Goal: Information Seeking & Learning: Learn about a topic

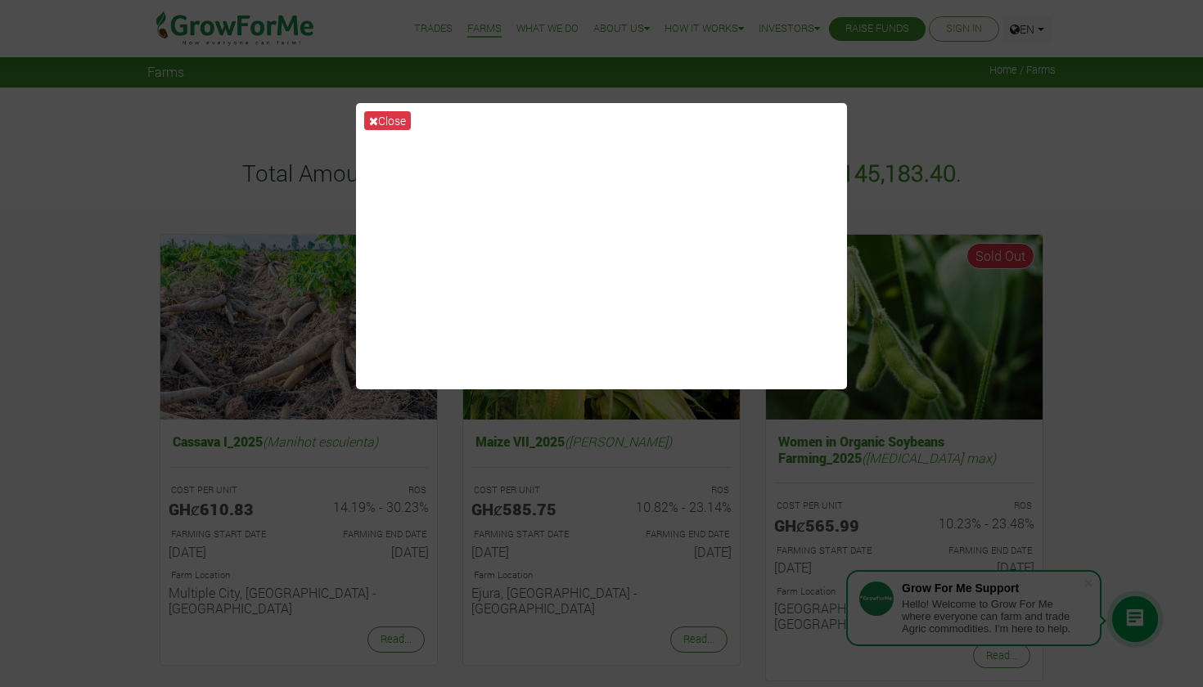
click at [886, 125] on div "Close" at bounding box center [601, 343] width 1203 height 687
click at [949, 132] on div "Close" at bounding box center [601, 343] width 1203 height 687
click at [890, 431] on div "Close" at bounding box center [601, 343] width 1203 height 687
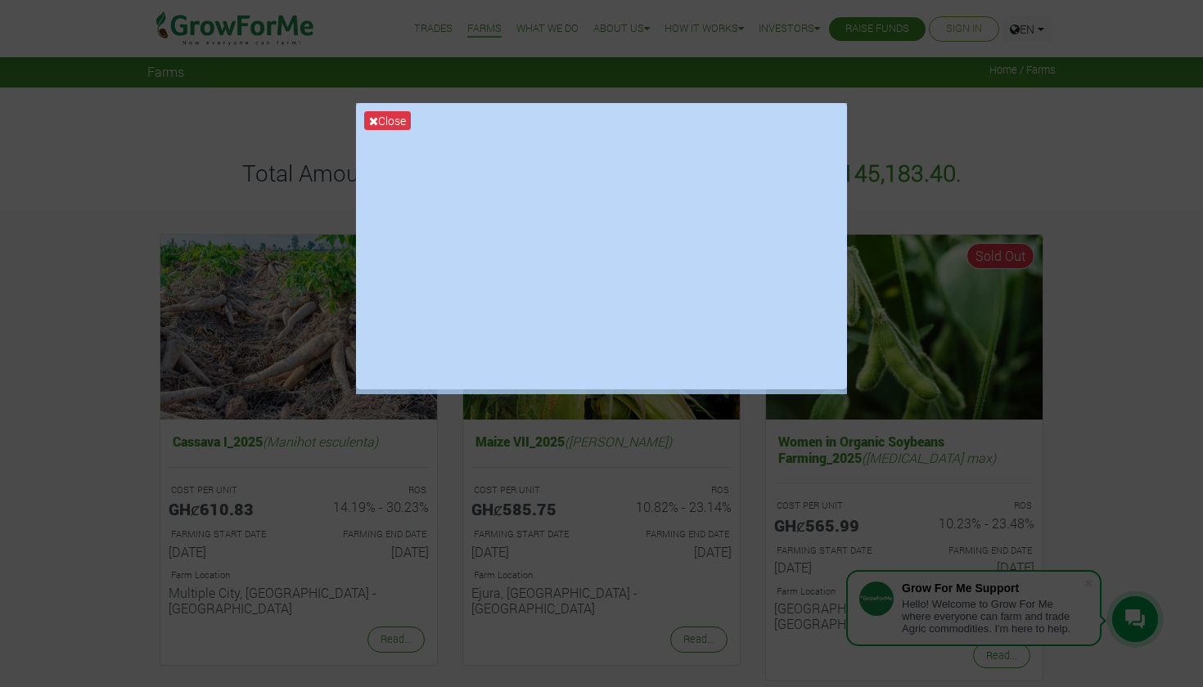
click at [890, 431] on div "Close" at bounding box center [601, 343] width 1203 height 687
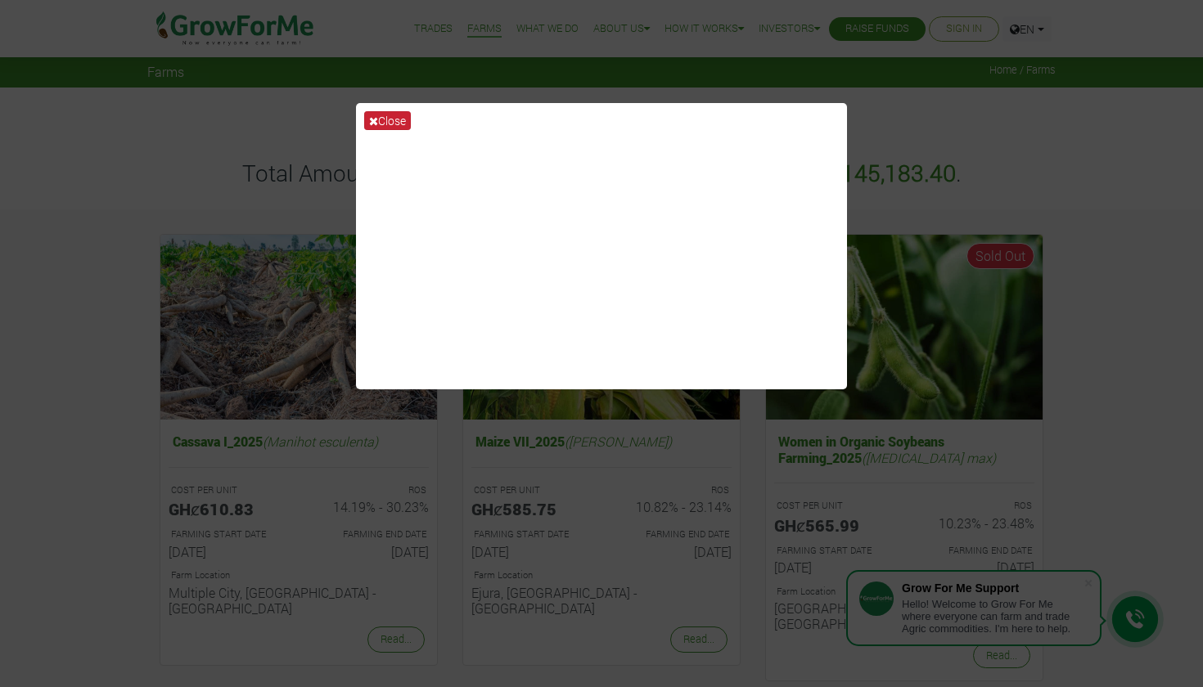
click at [377, 124] on icon at bounding box center [373, 120] width 9 height 11
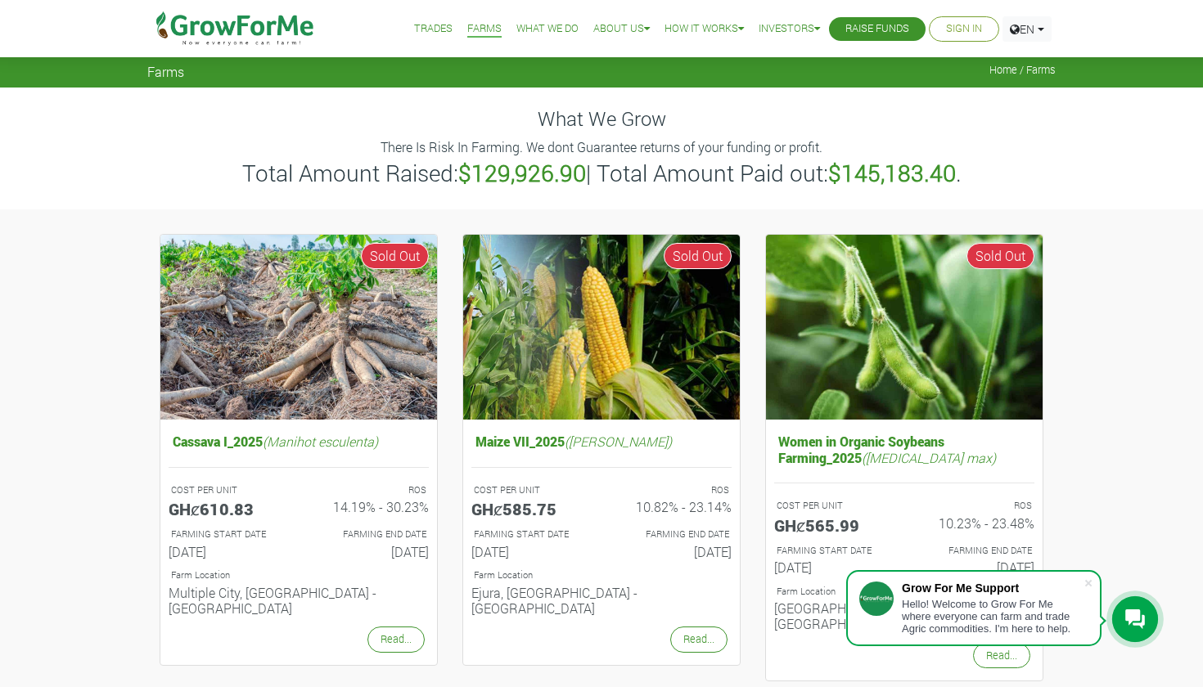
click at [467, 30] on link "Farms" at bounding box center [484, 28] width 34 height 17
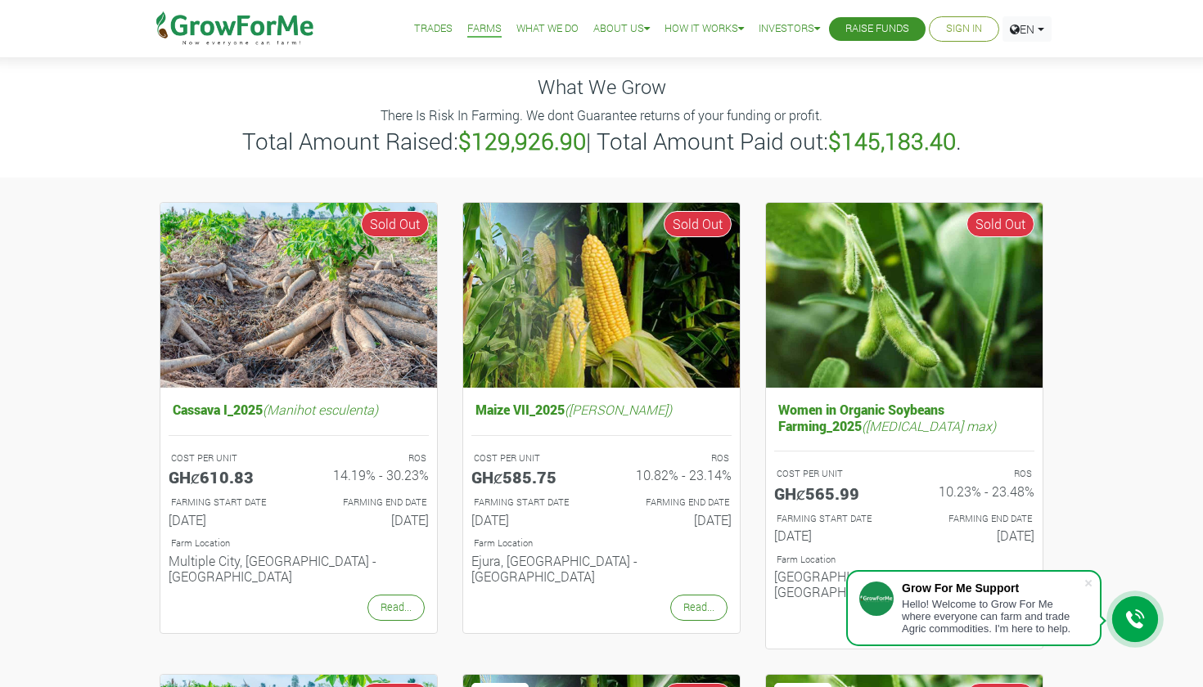
scroll to position [32, 0]
click at [785, 81] on link "Investors" at bounding box center [814, 69] width 123 height 38
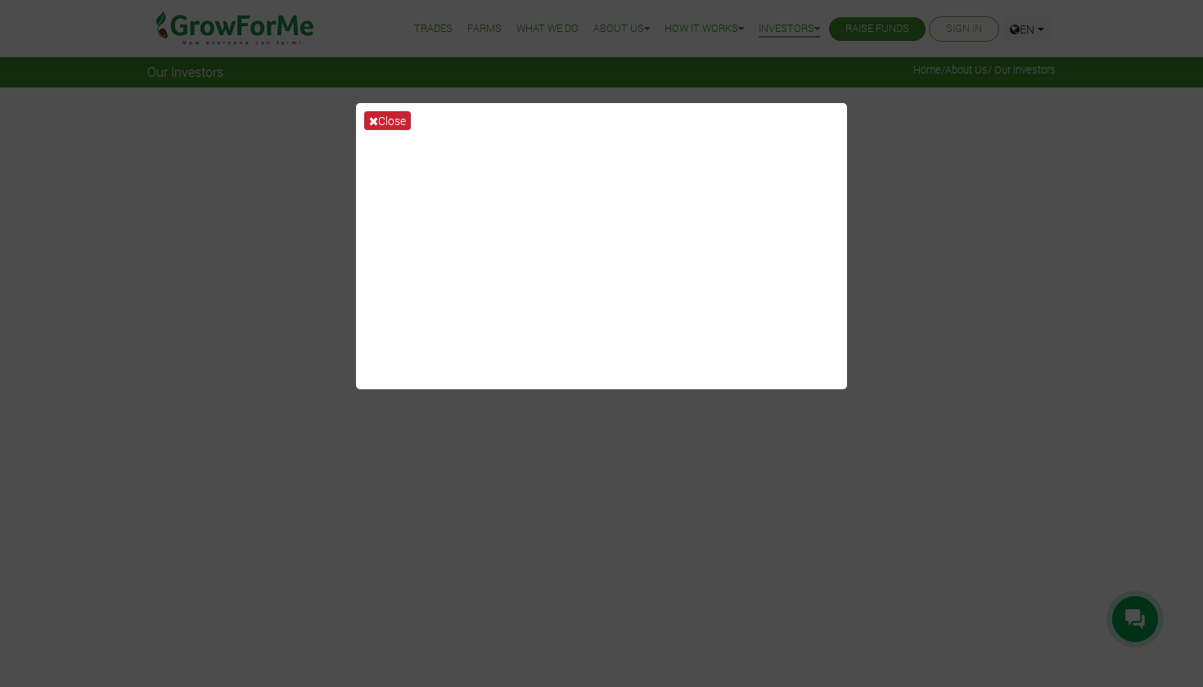
click at [402, 117] on button "Close" at bounding box center [387, 120] width 47 height 19
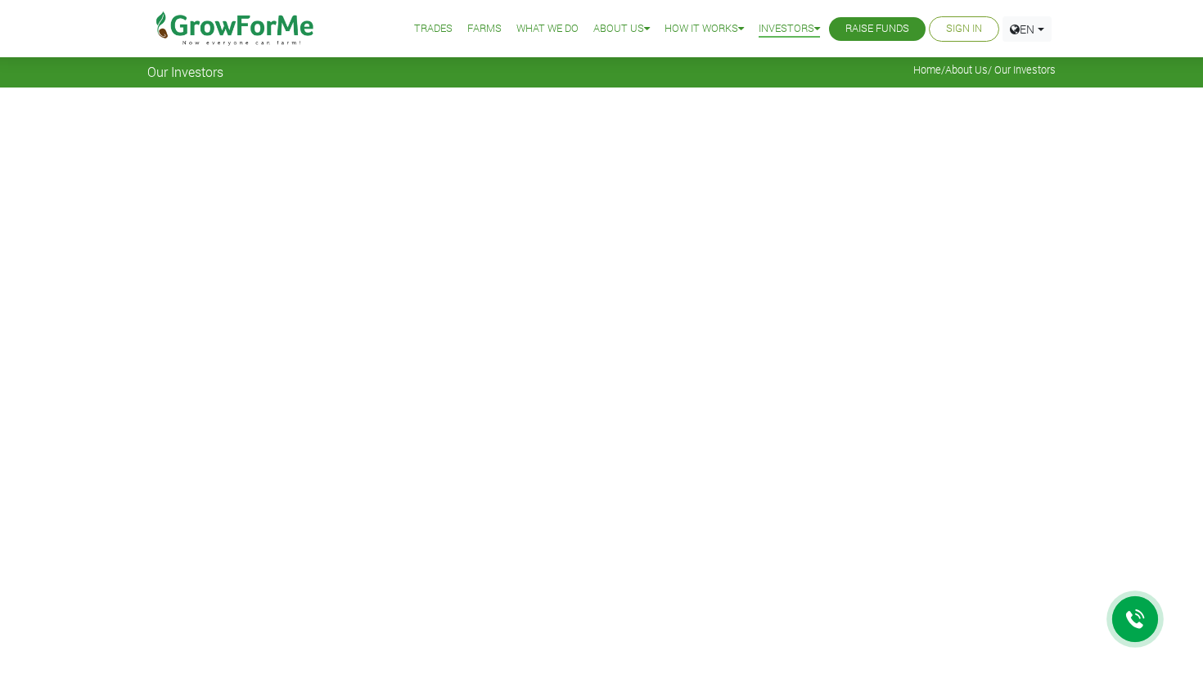
click at [423, 32] on link "Trades" at bounding box center [433, 28] width 38 height 17
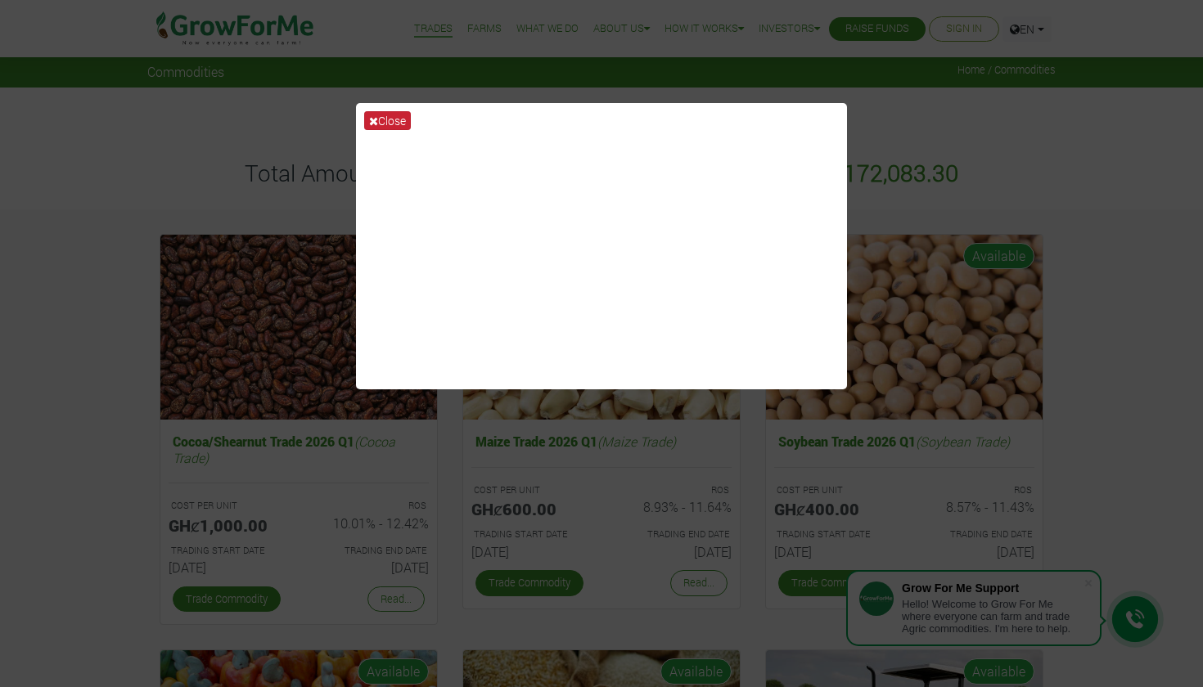
click at [389, 123] on button "Close" at bounding box center [387, 120] width 47 height 19
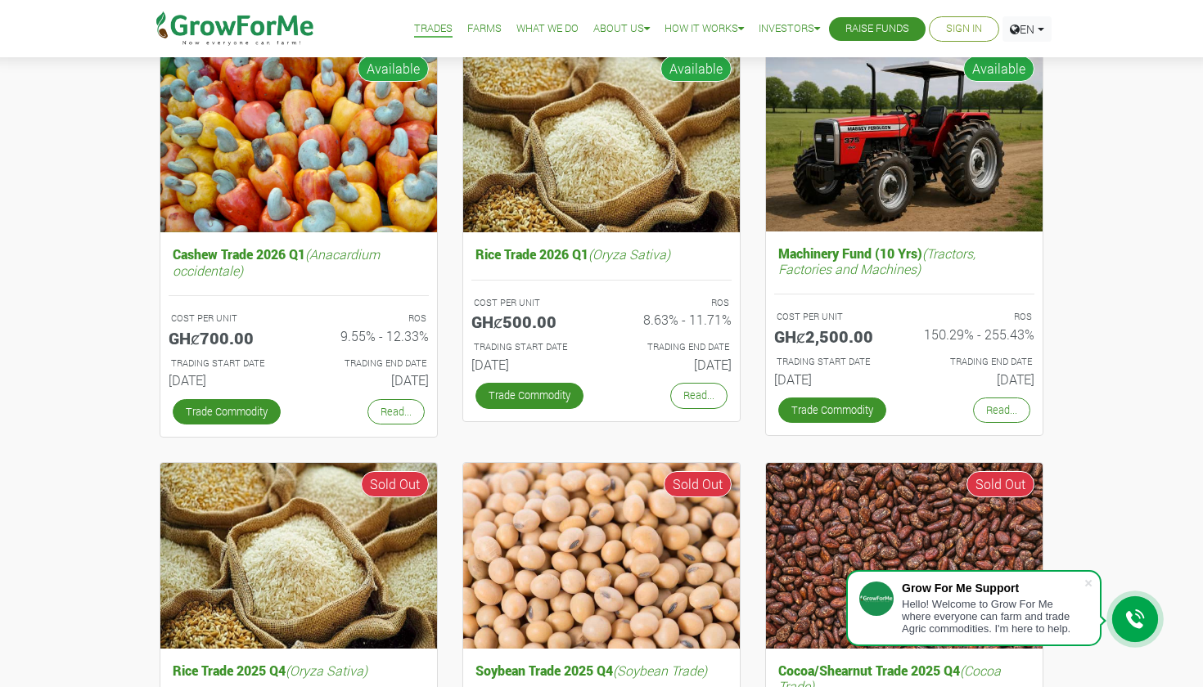
scroll to position [605, 0]
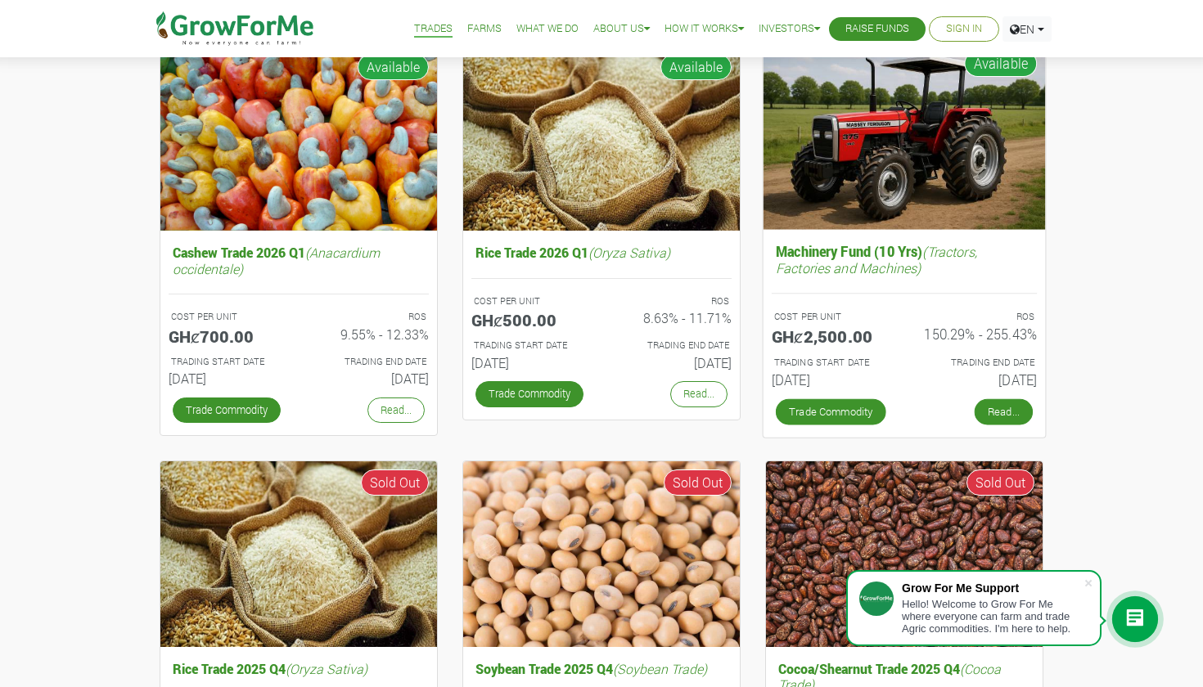
click at [999, 403] on link "Read..." at bounding box center [1004, 412] width 58 height 26
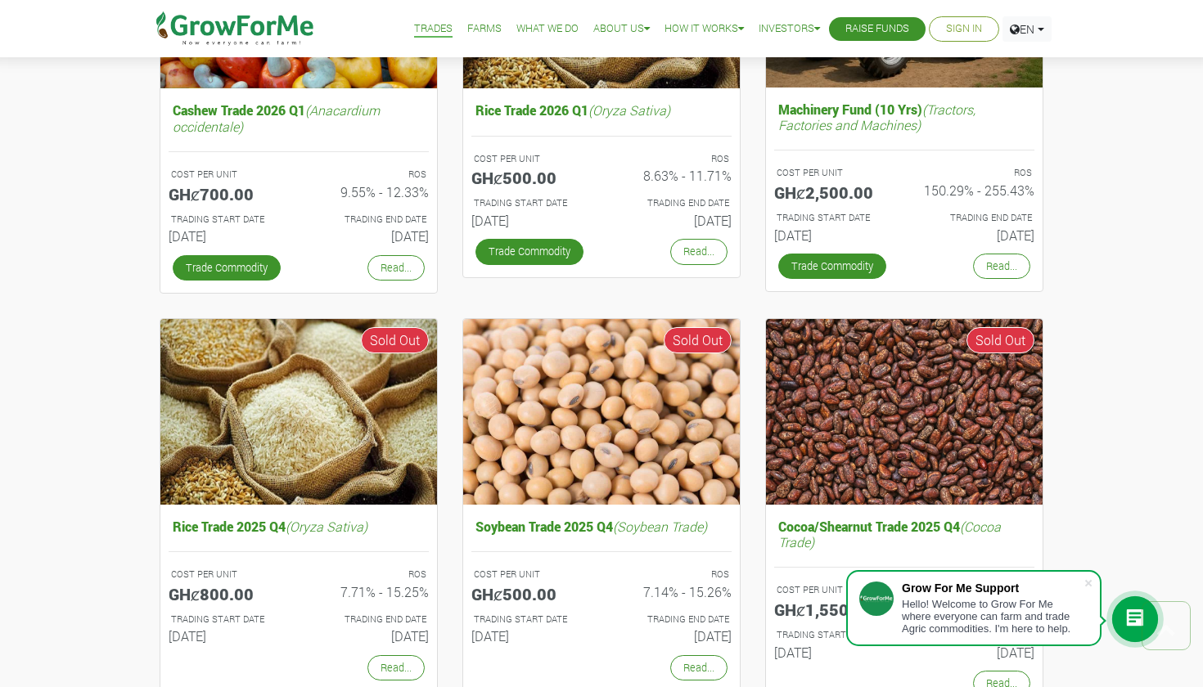
scroll to position [809, 0]
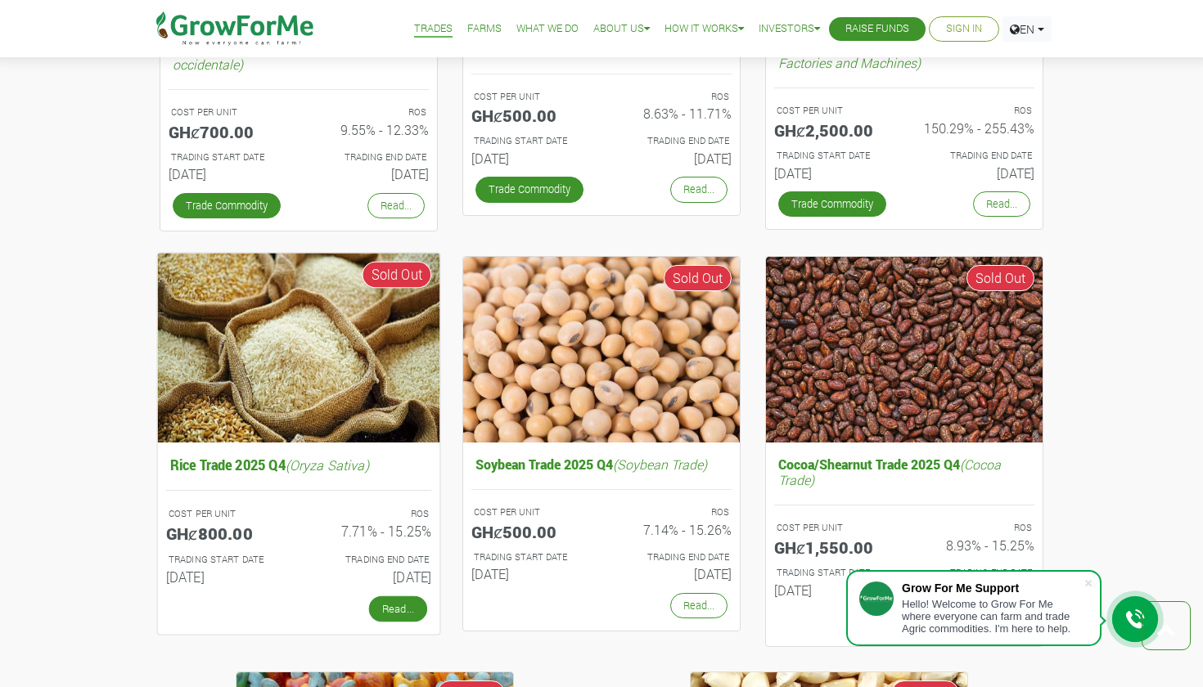
click at [410, 605] on link "Read..." at bounding box center [398, 609] width 58 height 26
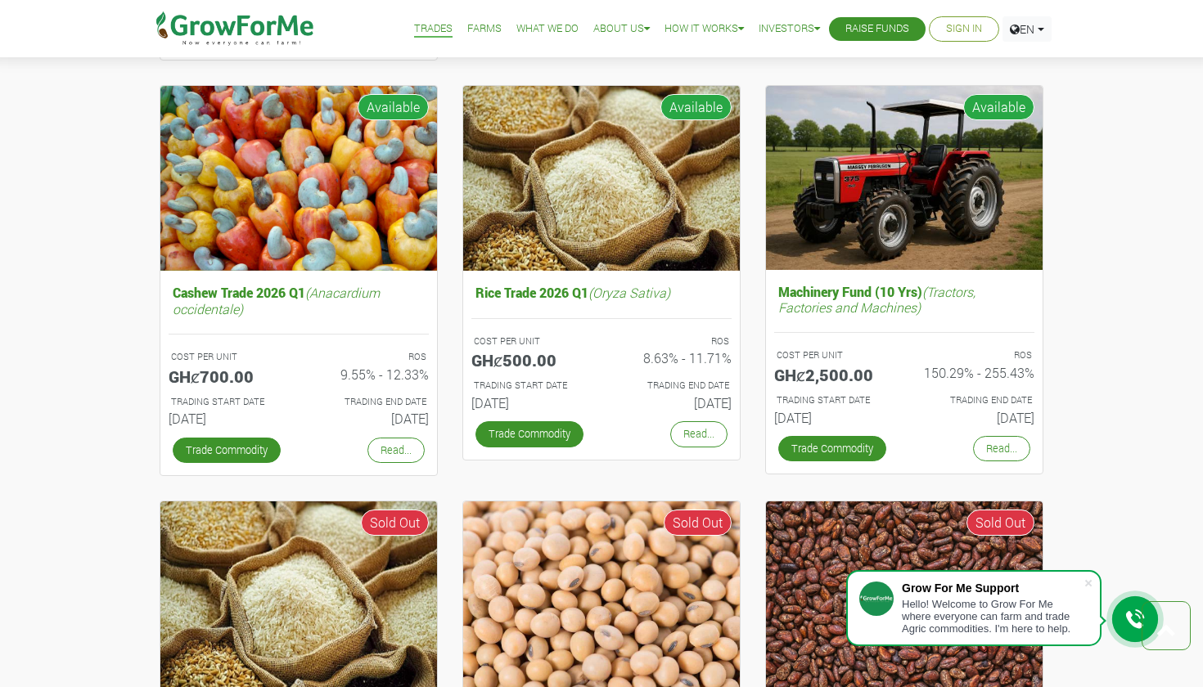
scroll to position [460, 0]
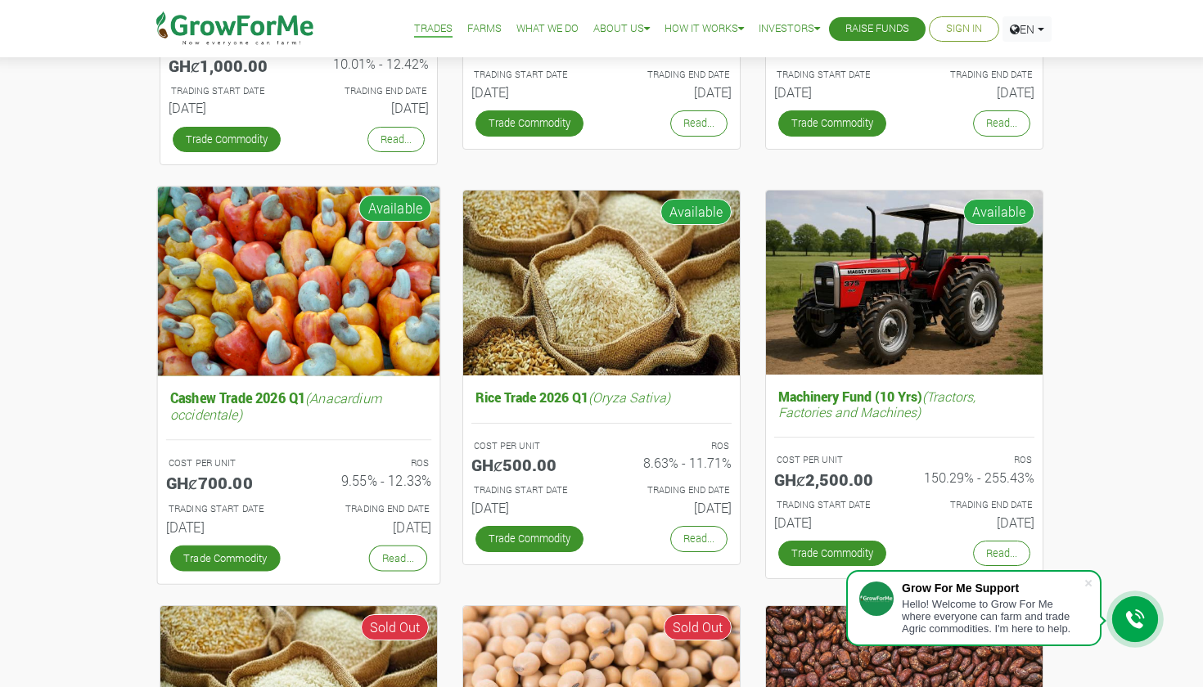
click at [356, 277] on img at bounding box center [299, 281] width 282 height 189
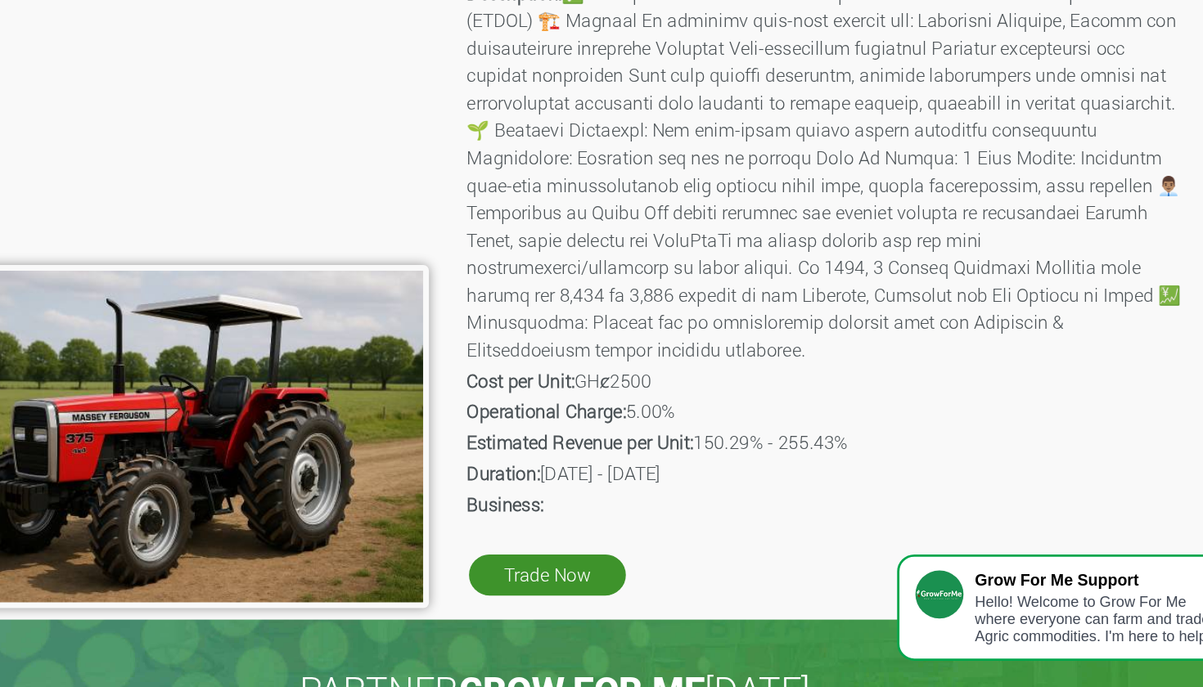
scroll to position [75, 0]
